Goal: Task Accomplishment & Management: Use online tool/utility

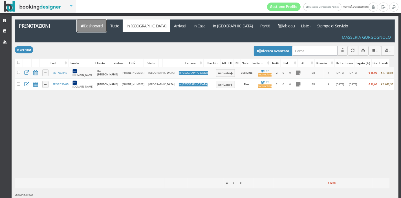
click at [99, 29] on link "Dashboard" at bounding box center [92, 25] width 30 height 13
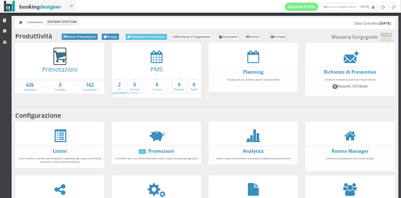
click at [61, 59] on icon at bounding box center [60, 56] width 13 height 13
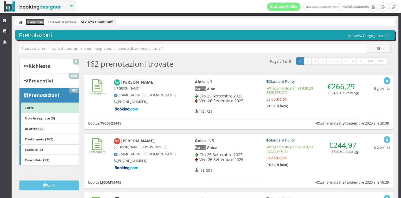
click at [42, 23] on link "Dashboard" at bounding box center [35, 22] width 18 height 6
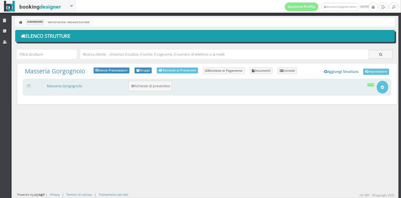
click at [63, 89] on div "Masseria Gorgognolo 0 Richieste di preventivo Apri Setup e Impostazioni Attiva" at bounding box center [207, 87] width 369 height 17
click at [64, 84] on link "Masseria Gorgognolo" at bounding box center [65, 86] width 36 height 5
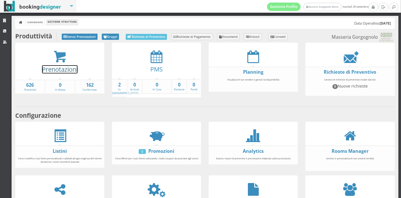
click at [60, 65] on link "Prenotazioni" at bounding box center [60, 69] width 36 height 8
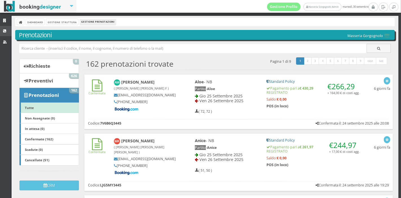
click at [4, 27] on link "CRM" at bounding box center [6, 31] width 12 height 10
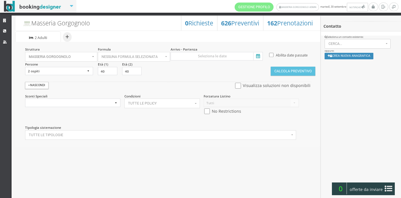
select select
click at [5, 24] on link "Strutture" at bounding box center [6, 21] width 12 height 10
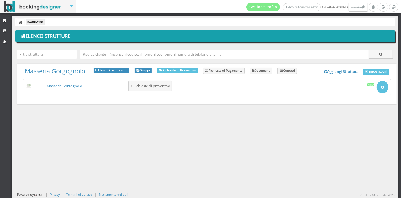
click at [70, 85] on link "Masseria Gorgognolo" at bounding box center [65, 86] width 36 height 5
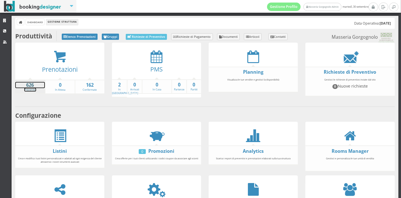
click at [40, 86] on strong "626" at bounding box center [30, 85] width 30 height 6
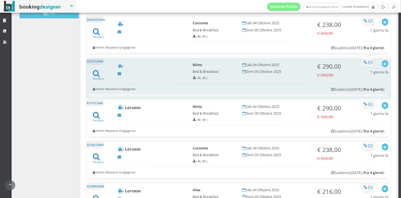
scroll to position [121, 0]
click at [96, 74] on icon at bounding box center [96, 74] width 7 height 8
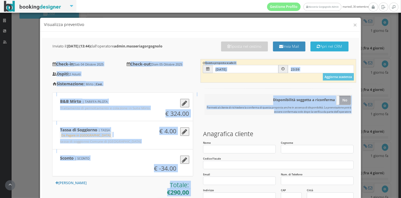
drag, startPoint x: 179, startPoint y: 104, endPoint x: 314, endPoint y: 47, distance: 146.2
click at [314, 47] on div "Inviato il: 29-09-2025 (13:44) dall'operatore admin.masseriagorgognolo Apri nel…" at bounding box center [200, 171] width 319 height 266
click at [314, 47] on button "Apri nel CRM" at bounding box center [330, 46] width 38 height 10
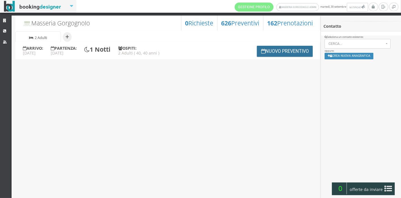
click at [275, 56] on button "Nuovo Preventivo" at bounding box center [285, 51] width 56 height 11
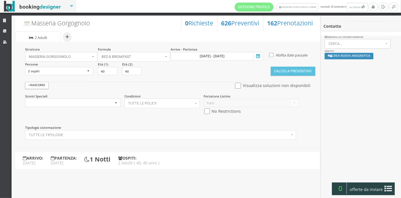
click at [206, 117] on div "Forzatura Listino Tutti Listino 2024 No Restrictions" at bounding box center [251, 106] width 103 height 25
click at [207, 110] on input "checkbox" at bounding box center [207, 111] width 7 height 6
checkbox input "true"
click at [257, 55] on icon at bounding box center [257, 56] width 8 height 8
click at [257, 55] on input "04 ott 2025 - 05 ott 2025" at bounding box center [217, 56] width 92 height 8
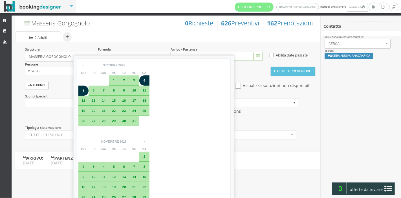
click at [111, 42] on div "Struttura Masseria Gorgognolo × Seleziona Masseria Gorgognolo Masseria Gorgogno…" at bounding box center [167, 94] width 305 height 105
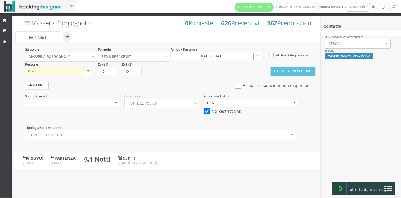
click at [88, 69] on select "1 ospite 2 ospiti 3 ospiti 4 ospiti 5 ospiti 6 ospiti 7 ospiti 8 ospiti 9 ospit…" at bounding box center [59, 71] width 68 height 8
select select "3"
click at [25, 67] on select "1 ospite 2 ospiti 3 ospiti 4 ospiti 5 ospiti 6 ospiti 7 ospiti 8 ospiti 9 ospit…" at bounding box center [59, 71] width 68 height 8
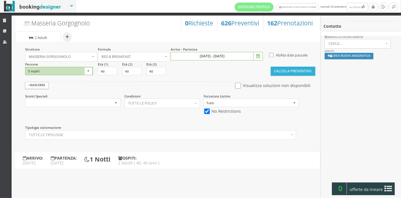
click at [288, 72] on button "Calcola Preventivo" at bounding box center [293, 71] width 45 height 9
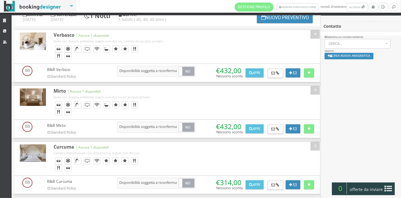
scroll to position [37, 0]
click at [254, 126] on button "Apri" at bounding box center [255, 128] width 18 height 9
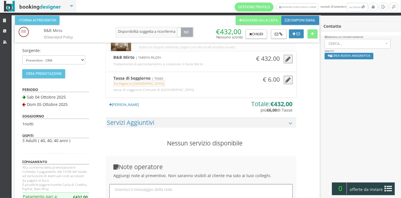
scroll to position [0, 0]
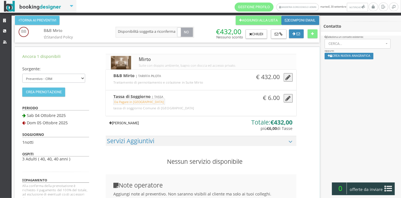
click at [141, 123] on link "Aggiungi Tariffa" at bounding box center [124, 123] width 37 height 9
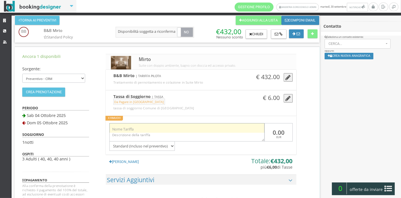
click at [135, 126] on input "text" at bounding box center [187, 127] width 155 height 9
type input "Sconto"
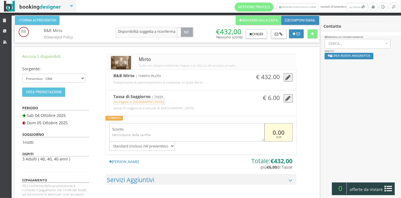
click at [274, 128] on input "0.00" at bounding box center [279, 132] width 28 height 18
type input "-32.00"
click at [311, 161] on div "Ancora 1 disponibili Sorgente: Preventivo - CRM Booking Engine Crea Prenotazion…" at bounding box center [167, 172] width 305 height 251
drag, startPoint x: 311, startPoint y: 161, endPoint x: 327, endPoint y: 147, distance: 21.8
click at [327, 147] on div "Contatto Apri / Not Rated Modifica dati cliente Profilo ( 0 ) Azioni recenti TA…" at bounding box center [361, 118] width 80 height 195
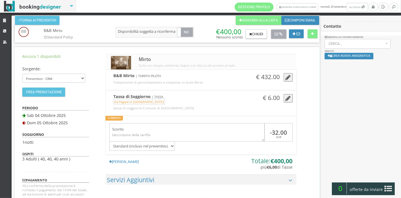
click at [283, 35] on button at bounding box center [279, 34] width 16 height 10
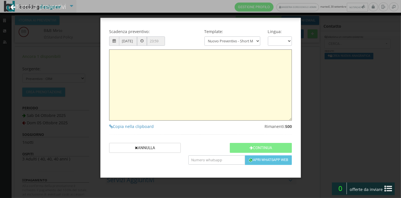
type textarea "Gentile Cliente, grazie per averci contattato! Come da Sua cortese richiesta, L…"
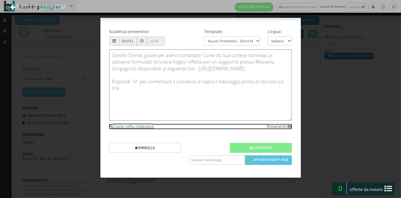
click at [122, 126] on h4 "Copia nella clipboard" at bounding box center [200, 126] width 183 height 5
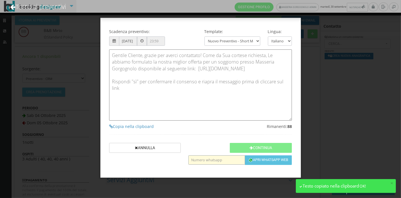
click at [216, 160] on input "text" at bounding box center [217, 159] width 56 height 9
type input "3498310232"
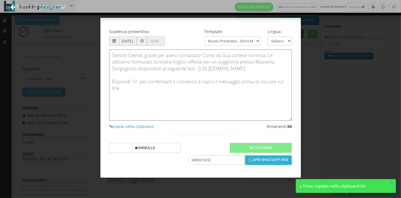
click at [251, 158] on img "button" at bounding box center [251, 160] width 5 height 5
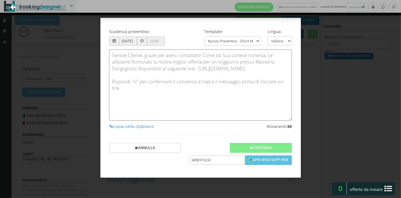
click at [23, 13] on link "Torna ai preventivi" at bounding box center [38, 6] width 71 height 23
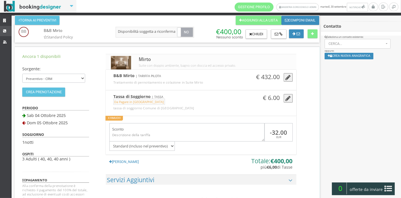
click at [6, 27] on link "CRM" at bounding box center [6, 31] width 12 height 10
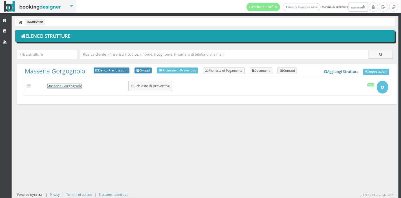
click at [59, 88] on link "Masseria Gorgognolo" at bounding box center [65, 86] width 36 height 5
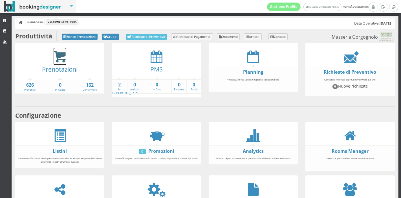
click at [54, 60] on icon at bounding box center [60, 56] width 13 height 13
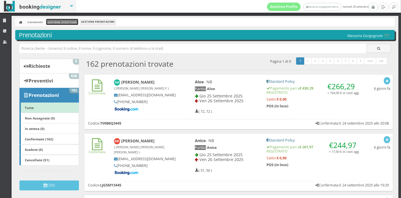
click at [59, 24] on link "Gestione Struttura" at bounding box center [62, 22] width 32 height 6
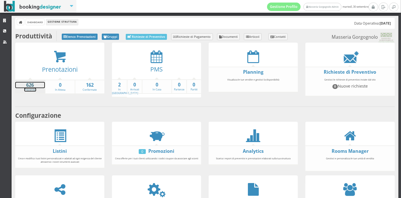
click at [27, 83] on strong "626" at bounding box center [30, 85] width 30 height 6
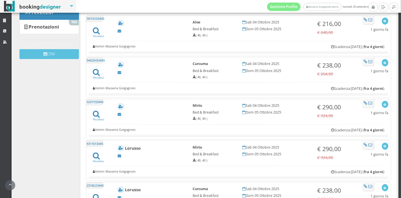
scroll to position [88, 0]
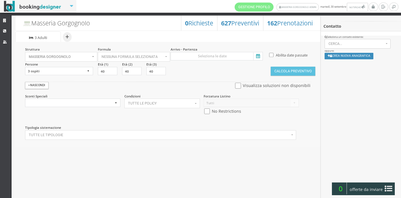
select select
